Goal: Book appointment/travel/reservation

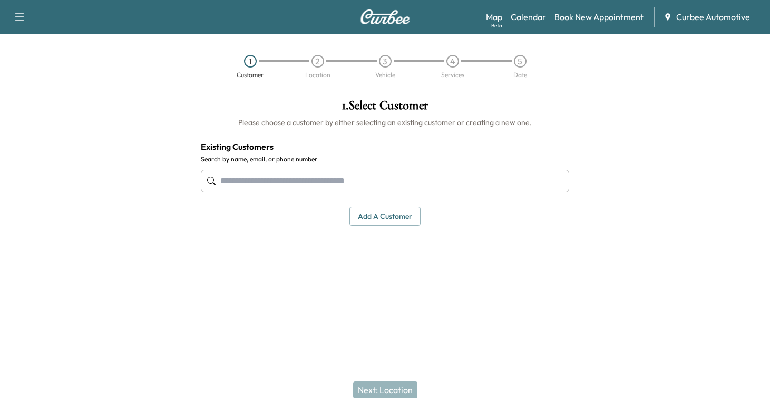
click at [313, 175] on input "text" at bounding box center [385, 181] width 369 height 22
type input "******"
click at [567, 68] on div "1 Customer 2 Location 3 Vehicle 4 Services 5 Date" at bounding box center [385, 66] width 770 height 49
click at [377, 21] on img at bounding box center [385, 16] width 51 height 15
click at [390, 20] on img at bounding box center [385, 16] width 51 height 15
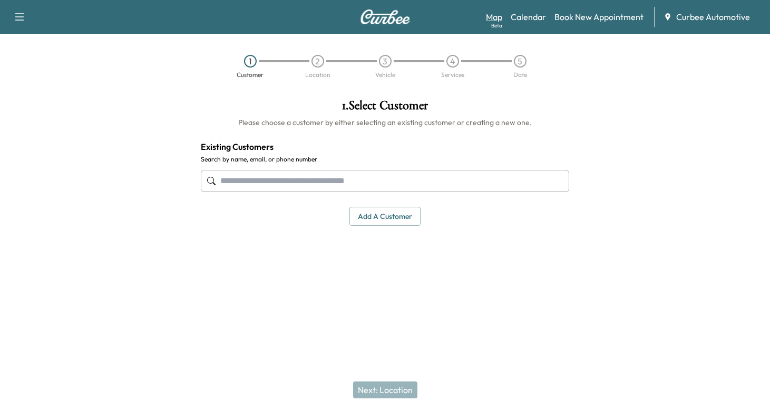
click at [496, 15] on link "Map Beta" at bounding box center [494, 17] width 16 height 13
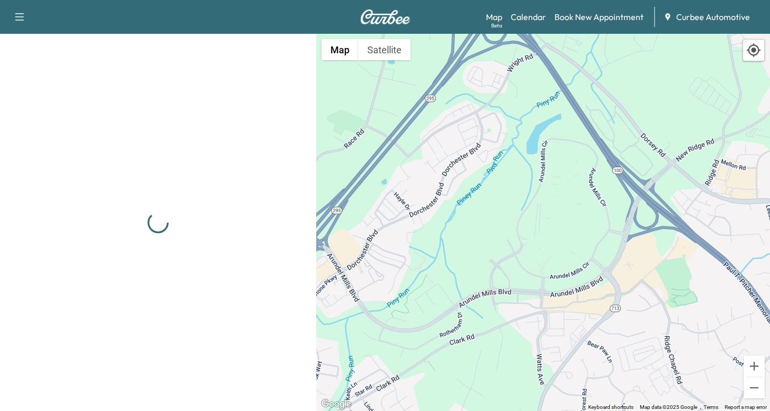
click at [13, 12] on button "button" at bounding box center [19, 16] width 22 height 17
click at [170, 33] on div "Support Log Out Map Beta Calendar Book New Appointment Curbee Automotive" at bounding box center [385, 17] width 770 height 34
click at [392, 21] on img at bounding box center [385, 16] width 51 height 15
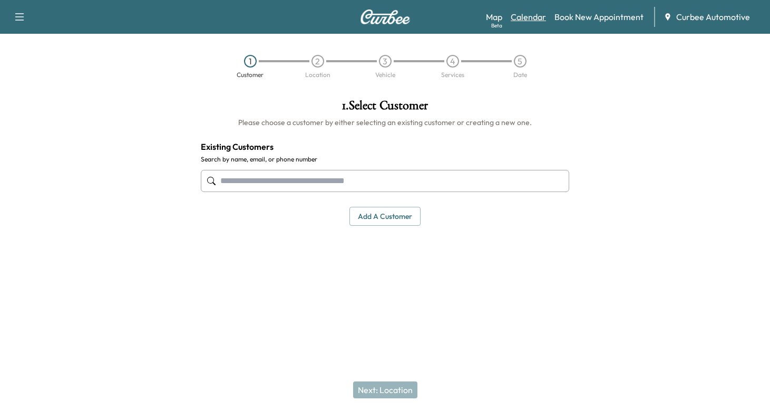
click at [539, 14] on link "Calendar" at bounding box center [528, 17] width 35 height 13
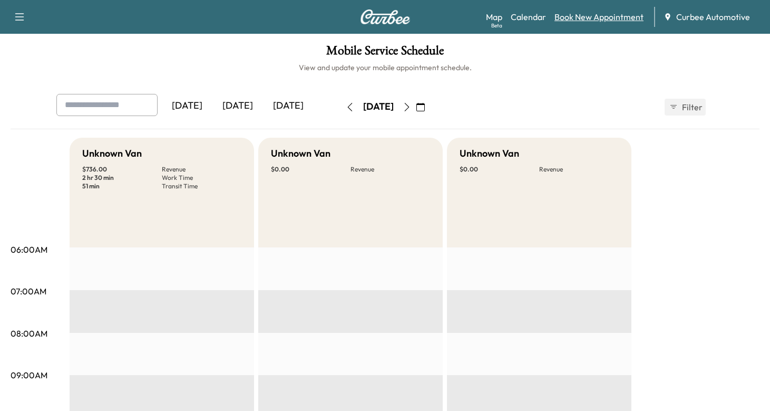
click at [568, 21] on link "Book New Appointment" at bounding box center [599, 17] width 89 height 13
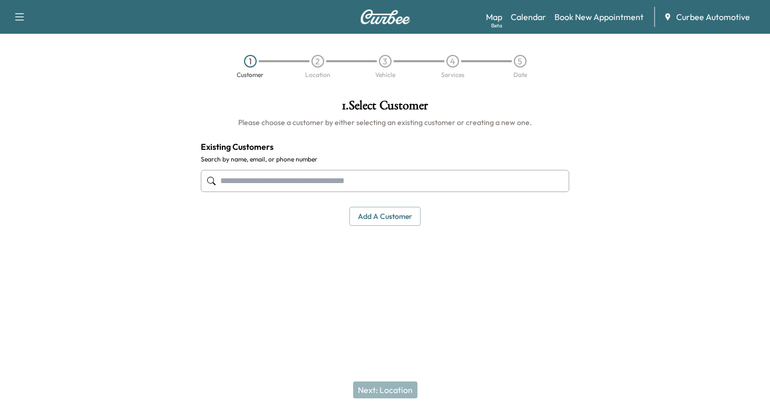
click at [269, 186] on input "text" at bounding box center [385, 181] width 369 height 22
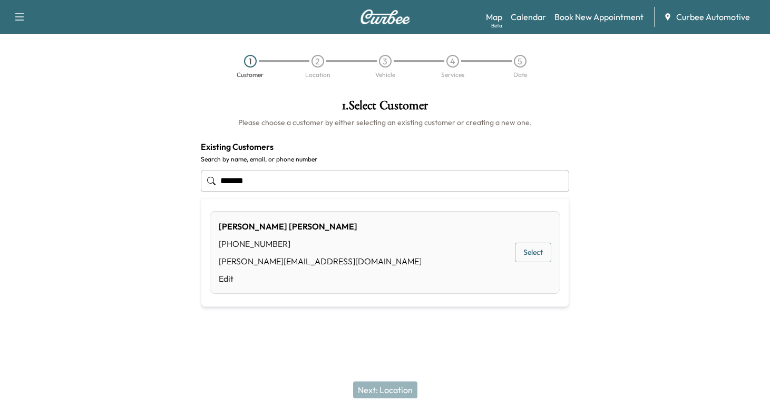
click at [527, 246] on button "Select" at bounding box center [533, 253] width 36 height 20
type input "**********"
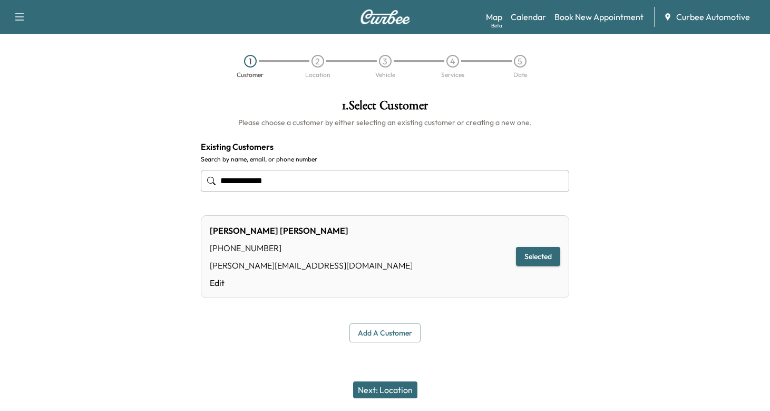
click at [391, 388] on button "Next: Location" at bounding box center [385, 389] width 64 height 17
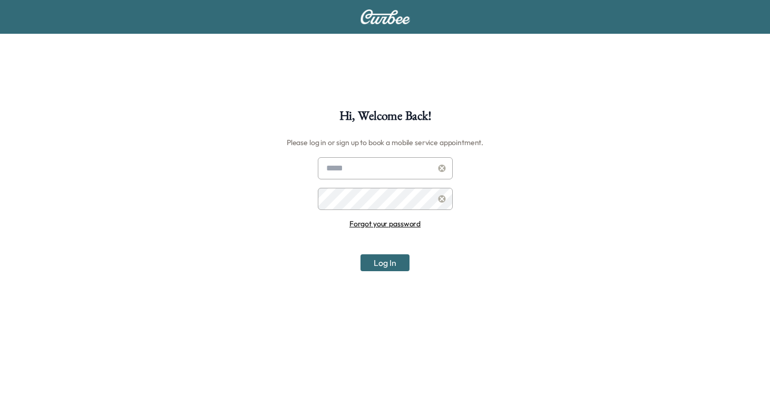
type input "**********"
click at [387, 265] on button "Log In" at bounding box center [385, 262] width 49 height 17
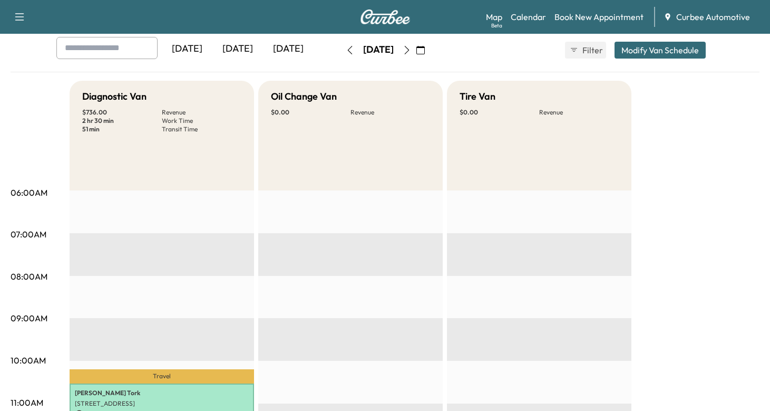
scroll to position [55, 0]
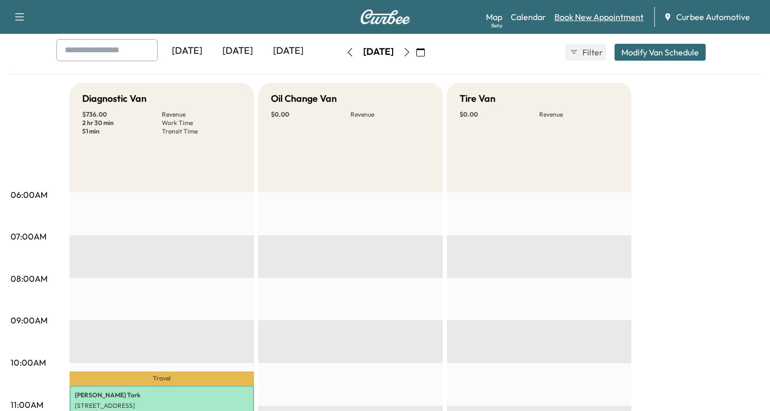
click at [607, 14] on link "Book New Appointment" at bounding box center [599, 17] width 89 height 13
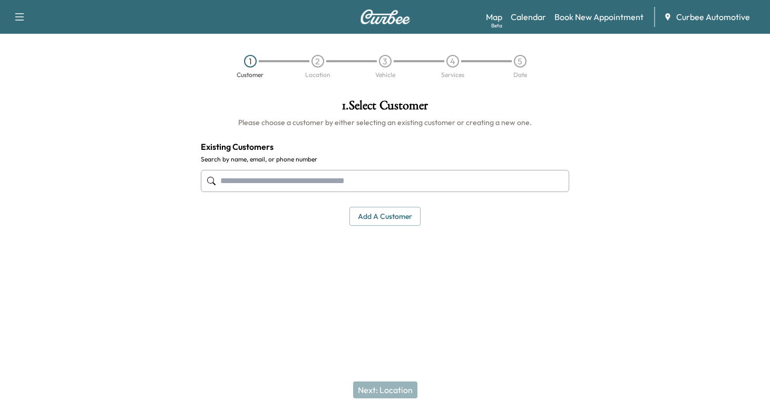
click at [359, 170] on input "text" at bounding box center [385, 181] width 369 height 22
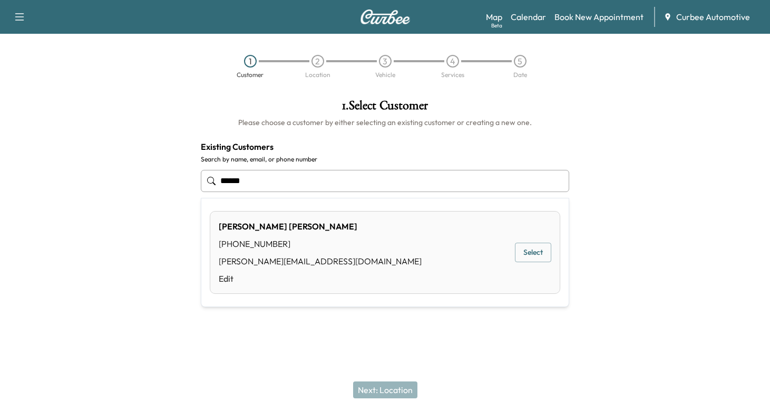
click at [527, 243] on button "Select" at bounding box center [533, 253] width 36 height 20
type input "**********"
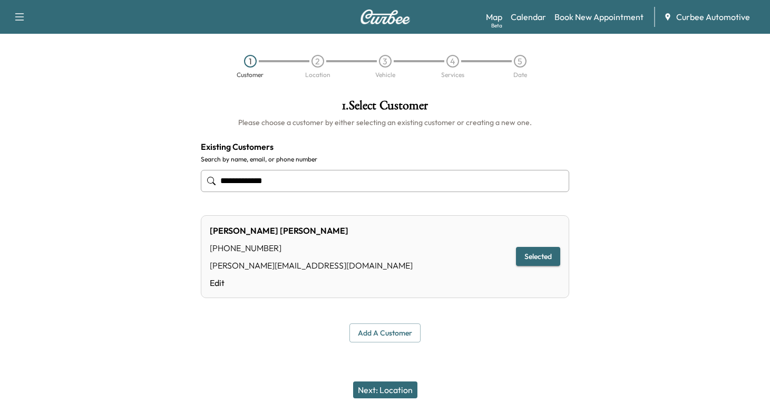
click at [390, 389] on button "Next: Location" at bounding box center [385, 389] width 64 height 17
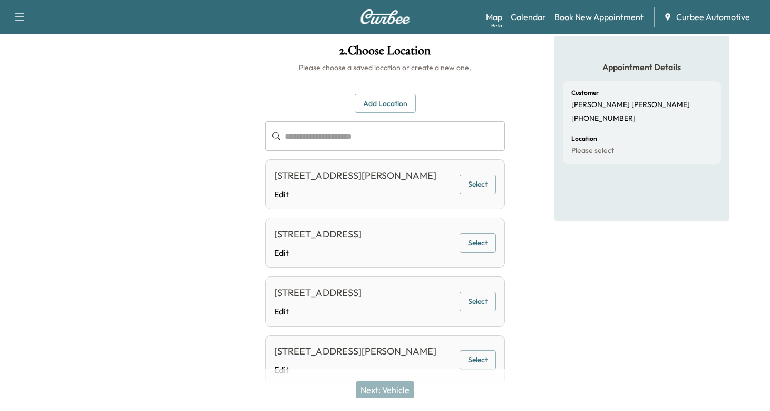
click at [486, 311] on button "Select" at bounding box center [478, 302] width 36 height 20
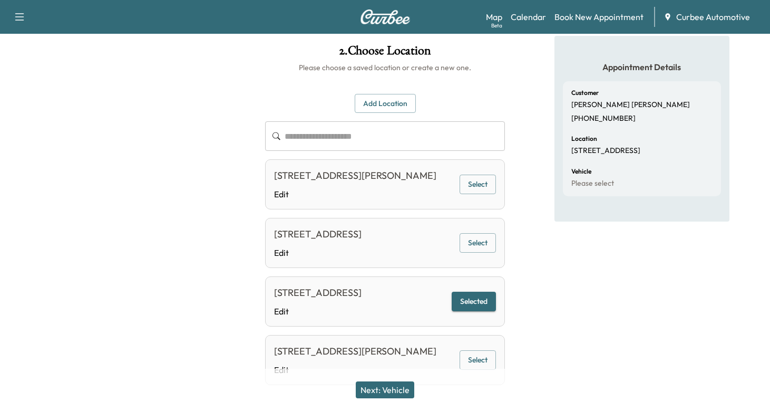
click at [395, 392] on button "Next: Vehicle" at bounding box center [385, 389] width 59 height 17
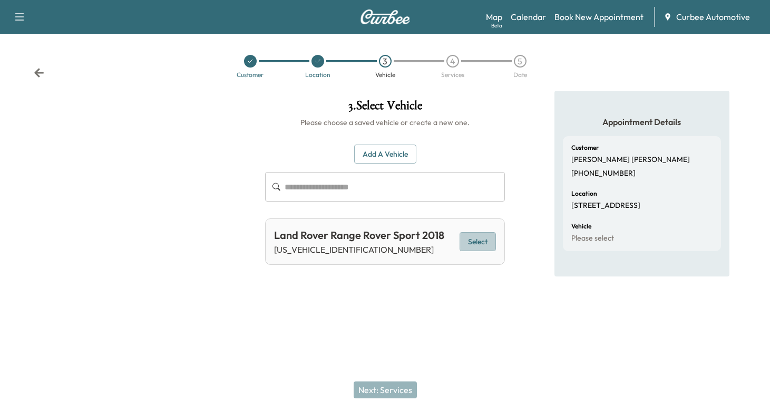
click at [480, 232] on button "Select" at bounding box center [478, 242] width 36 height 20
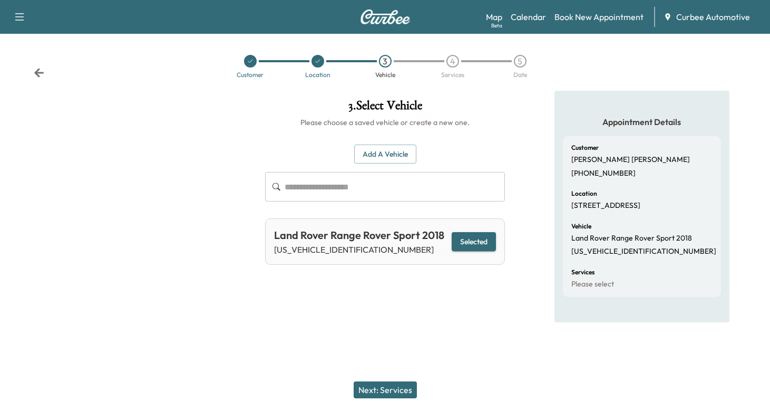
click at [385, 385] on button "Next: Services" at bounding box center [385, 389] width 63 height 17
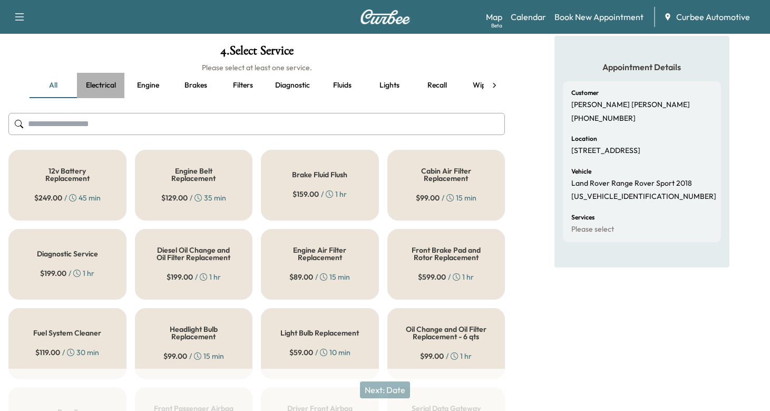
click at [107, 84] on button "Electrical" at bounding box center [100, 85] width 47 height 25
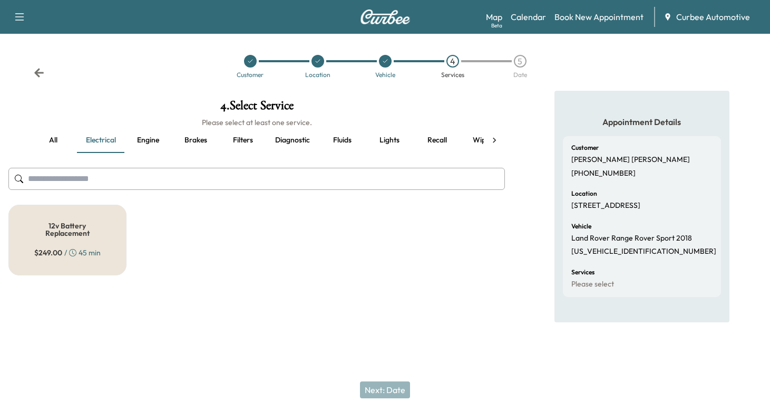
click at [155, 128] on button "Engine" at bounding box center [147, 140] width 47 height 25
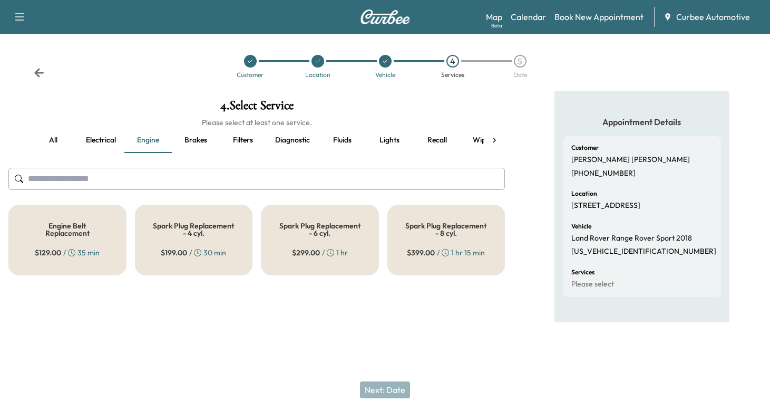
click at [344, 128] on button "Fluids" at bounding box center [342, 140] width 47 height 25
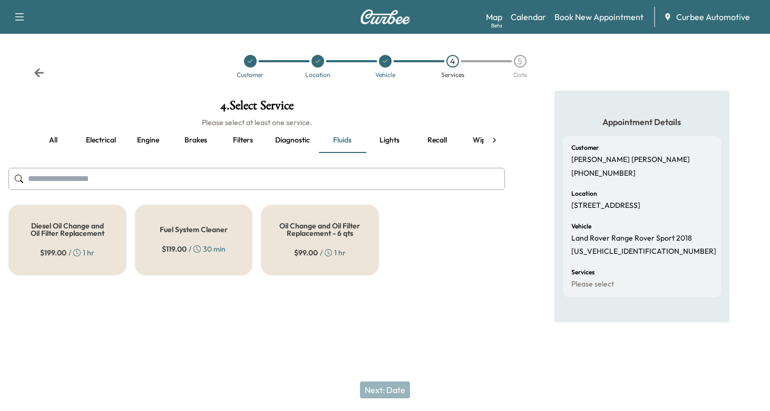
click at [97, 205] on div "Diesel Oil Change and Oil Filter Replacement $ 199.00 / 1 hr" at bounding box center [67, 240] width 118 height 71
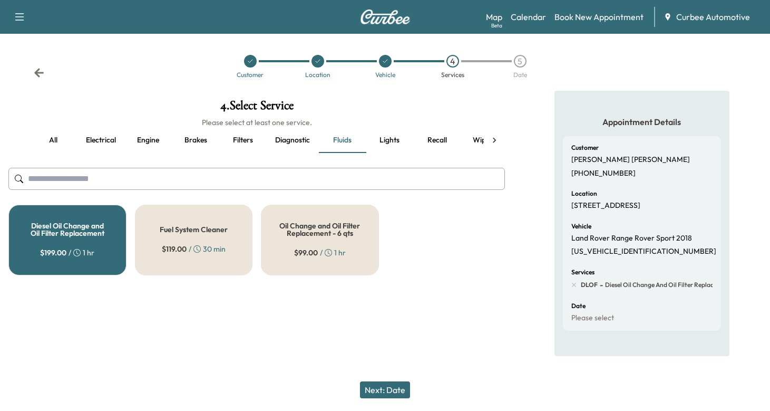
click at [378, 387] on button "Next: Date" at bounding box center [385, 389] width 50 height 17
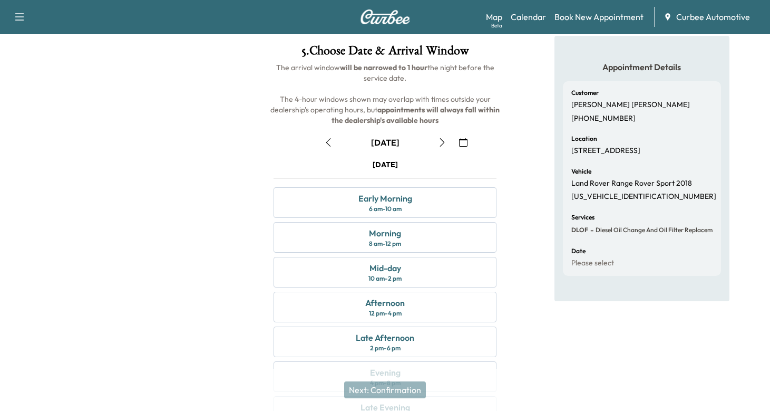
click at [444, 147] on button "button" at bounding box center [442, 142] width 18 height 17
click at [331, 140] on icon "button" at bounding box center [328, 142] width 8 height 8
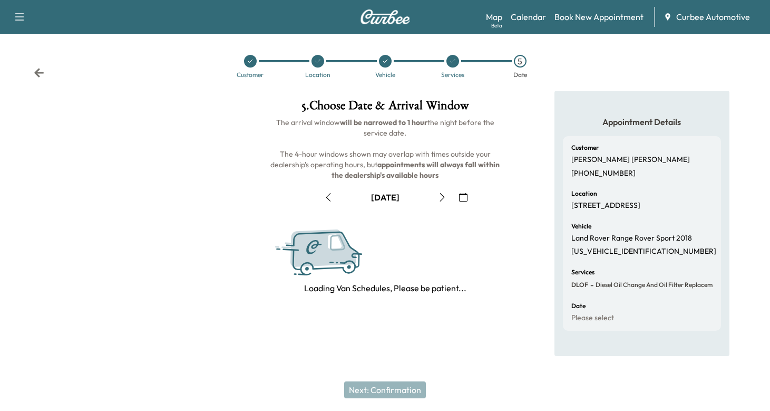
click at [331, 193] on icon "button" at bounding box center [328, 197] width 8 height 8
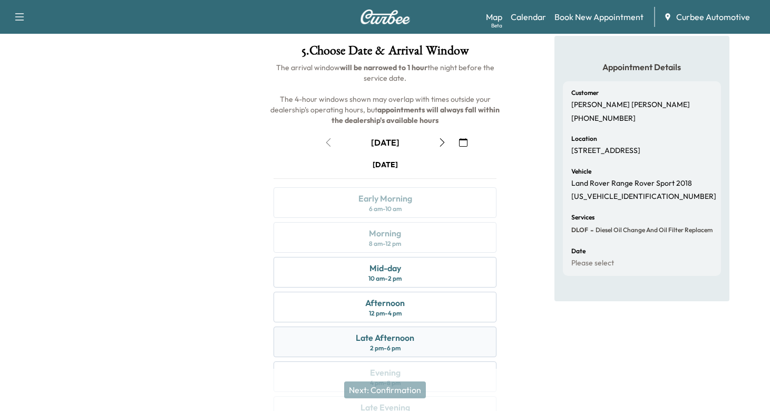
click at [430, 333] on div "Late Afternoon 2 pm - 6 pm" at bounding box center [385, 341] width 223 height 31
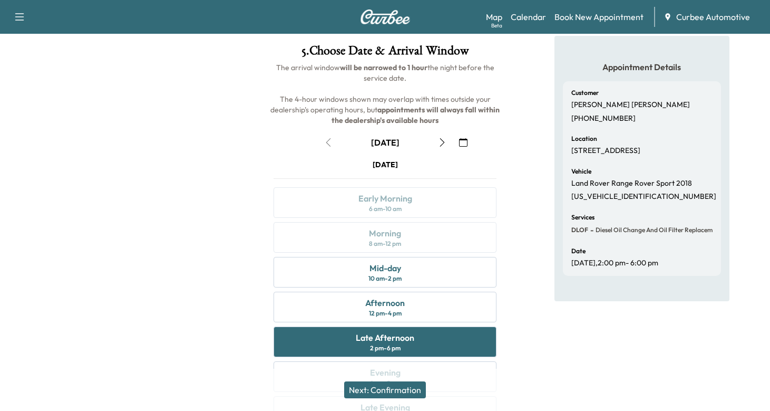
click at [408, 391] on button "Next: Confirmation" at bounding box center [385, 389] width 82 height 17
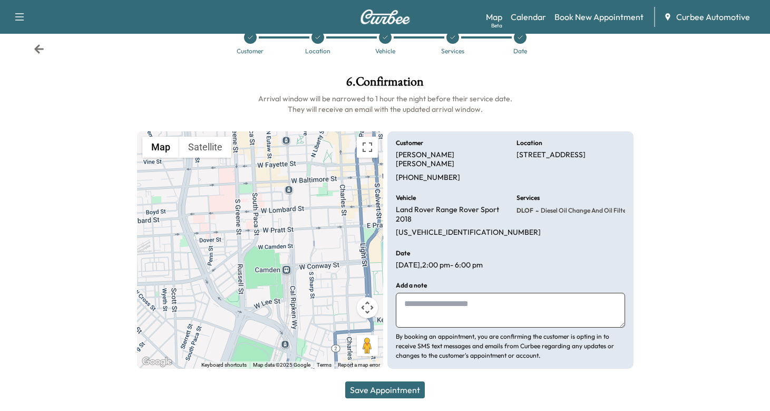
click at [396, 389] on button "Save Appointment" at bounding box center [385, 389] width 80 height 17
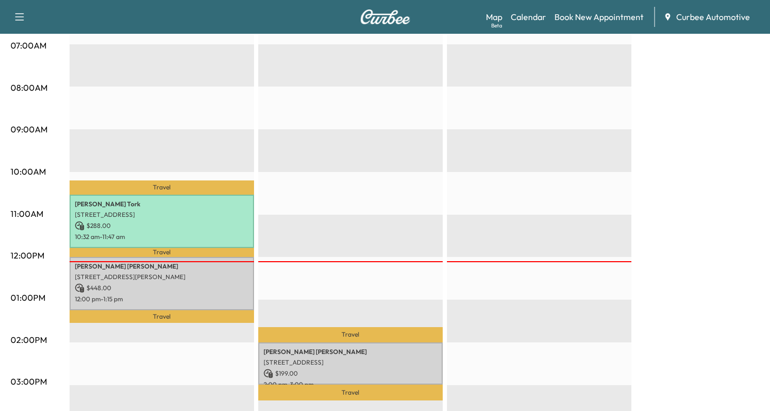
scroll to position [297, 0]
